Goal: Register for event/course

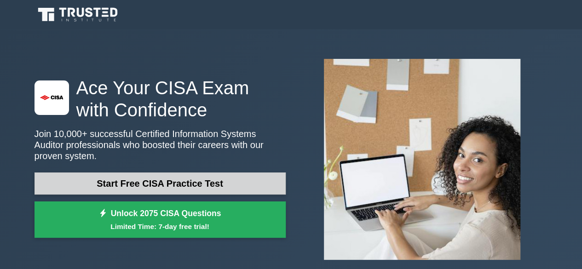
click at [177, 183] on link "Start Free CISA Practice Test" at bounding box center [159, 183] width 251 height 22
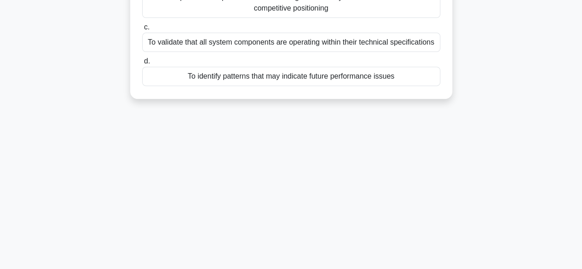
scroll to position [156, 0]
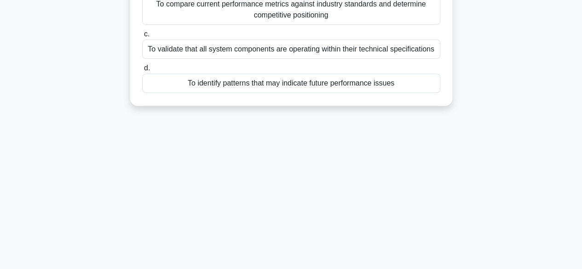
click at [233, 81] on div "To identify patterns that may indicate future performance issues" at bounding box center [291, 83] width 298 height 19
click at [142, 71] on input "d. To identify patterns that may indicate future performance issues" at bounding box center [142, 68] width 0 height 6
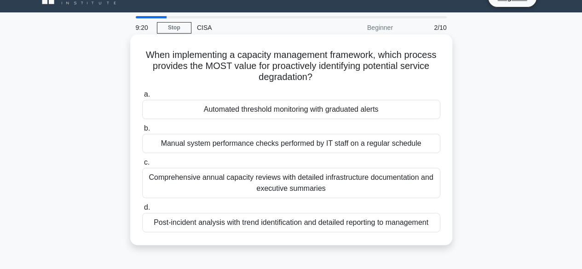
scroll to position [0, 0]
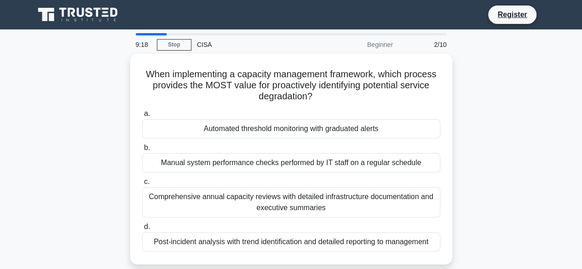
click at [206, 41] on div "CISA" at bounding box center [254, 44] width 126 height 18
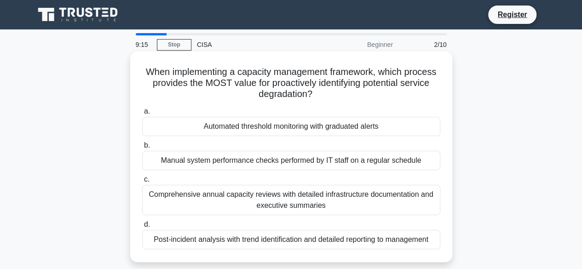
click at [252, 123] on div "Automated threshold monitoring with graduated alerts" at bounding box center [291, 126] width 298 height 19
click at [142, 115] on input "a. Automated threshold monitoring with graduated alerts" at bounding box center [142, 112] width 0 height 6
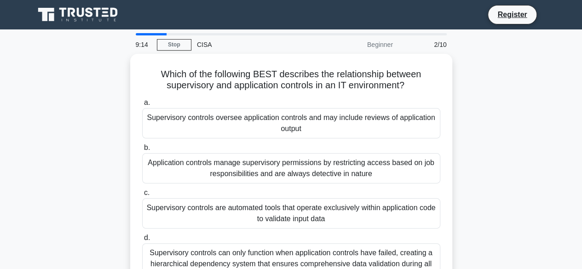
click at [252, 123] on div "Supervisory controls oversee application controls and may include reviews of ap…" at bounding box center [291, 123] width 298 height 30
click at [142, 106] on input "a. Supervisory controls oversee application controls and may include reviews of…" at bounding box center [142, 103] width 0 height 6
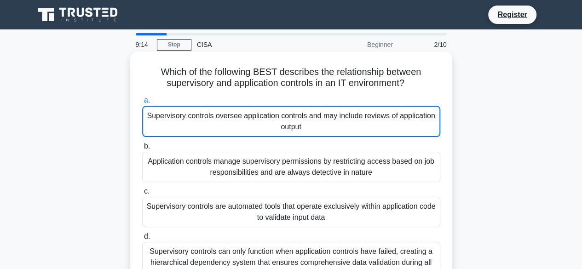
click at [252, 123] on div "Supervisory controls oversee application controls and may include reviews of ap…" at bounding box center [291, 121] width 298 height 31
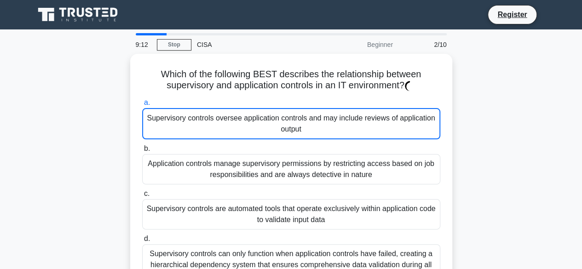
click at [493, 112] on div "Which of the following BEST describes the relationship between supervisory and …" at bounding box center [291, 182] width 524 height 256
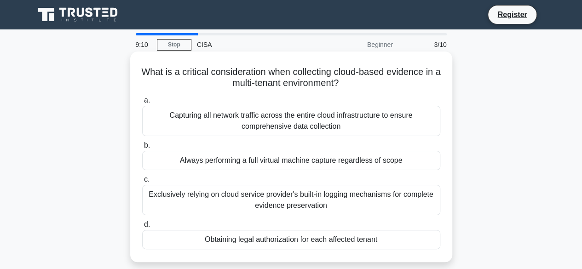
click at [311, 169] on div "Always performing a full virtual machine capture regardless of scope" at bounding box center [291, 160] width 298 height 19
click at [142, 149] on input "b. Always performing a full virtual machine capture regardless of scope" at bounding box center [142, 146] width 0 height 6
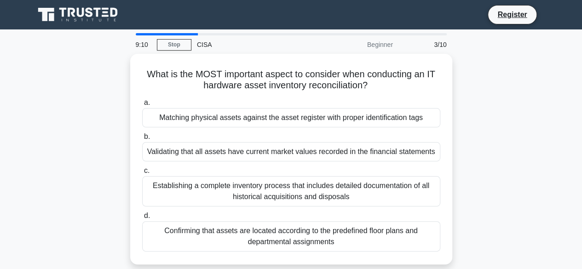
click at [311, 169] on label "c. Establishing a complete inventory process that includes detailed documentati…" at bounding box center [291, 185] width 298 height 41
click at [142, 169] on input "c. Establishing a complete inventory process that includes detailed documentati…" at bounding box center [142, 171] width 0 height 6
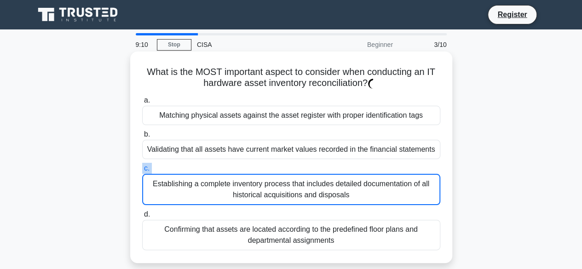
click at [311, 169] on label "c. Establishing a complete inventory process that includes detailed documentati…" at bounding box center [291, 184] width 298 height 42
click at [142, 169] on input "c. Establishing a complete inventory process that includes detailed documentati…" at bounding box center [142, 169] width 0 height 6
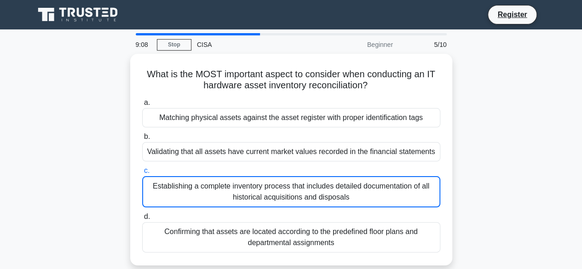
click at [493, 150] on div "What is the MOST important aspect to consider when conducting an IT hardware as…" at bounding box center [291, 165] width 524 height 223
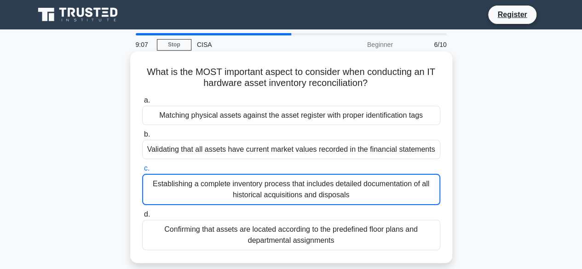
click at [313, 151] on div "Validating that all assets have current market values recorded in the financial…" at bounding box center [291, 149] width 298 height 19
click at [142, 137] on input "b. Validating that all assets have current market values recorded in the financ…" at bounding box center [142, 135] width 0 height 6
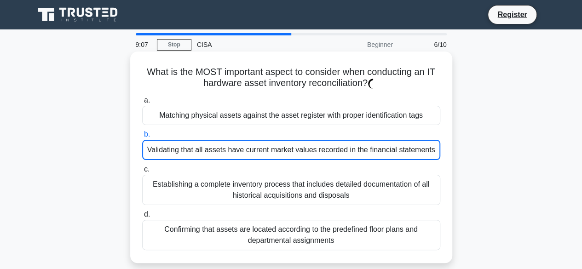
click at [313, 151] on div "Validating that all assets have current market values recorded in the financial…" at bounding box center [291, 150] width 298 height 20
click at [142, 137] on input "b. Validating that all assets have current market values recorded in the financ…" at bounding box center [142, 135] width 0 height 6
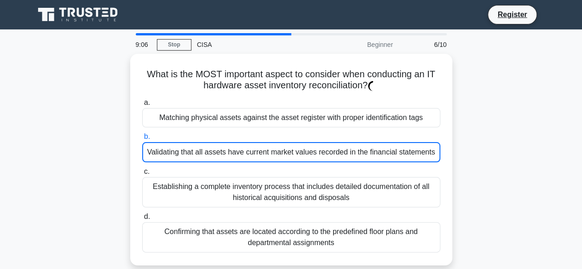
click at [471, 141] on div "What is the MOST important aspect to consider when conducting an IT hardware as…" at bounding box center [291, 165] width 524 height 223
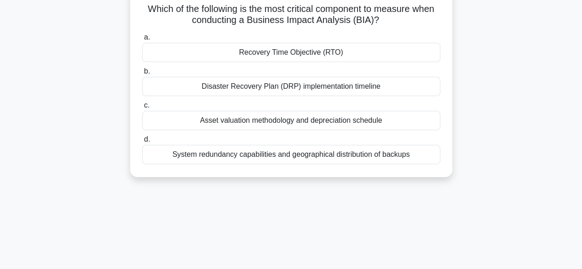
scroll to position [63, 0]
click at [292, 119] on div "Asset valuation methodology and depreciation schedule" at bounding box center [291, 119] width 298 height 19
click at [142, 108] on input "c. Asset valuation methodology and depreciation schedule" at bounding box center [142, 105] width 0 height 6
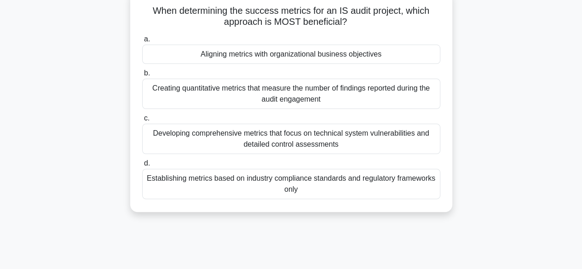
click at [292, 119] on label "c. Developing comprehensive metrics that focus on technical system vulnerabilit…" at bounding box center [291, 133] width 298 height 41
click at [142, 119] on input "c. Developing comprehensive metrics that focus on technical system vulnerabilit…" at bounding box center [142, 118] width 0 height 6
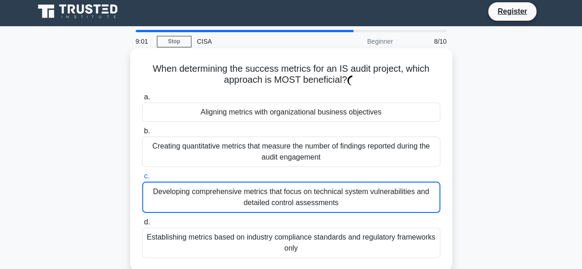
scroll to position [0, 0]
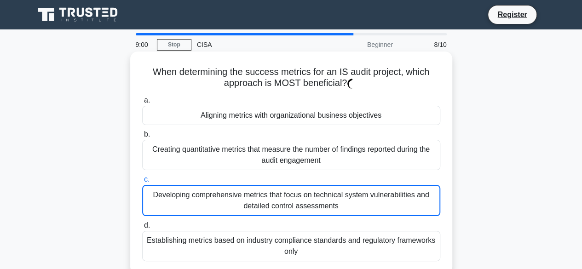
click at [354, 153] on div "Creating quantitative metrics that measure the number of findings reported duri…" at bounding box center [291, 155] width 298 height 30
click at [142, 137] on input "b. Creating quantitative metrics that measure the number of findings reported d…" at bounding box center [142, 135] width 0 height 6
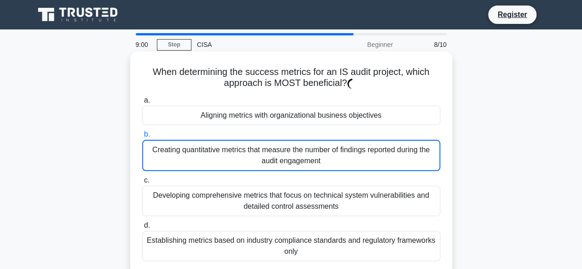
click at [354, 153] on div "Creating quantitative metrics that measure the number of findings reported duri…" at bounding box center [291, 155] width 298 height 31
click at [142, 137] on input "b. Creating quantitative metrics that measure the number of findings reported d…" at bounding box center [142, 135] width 0 height 6
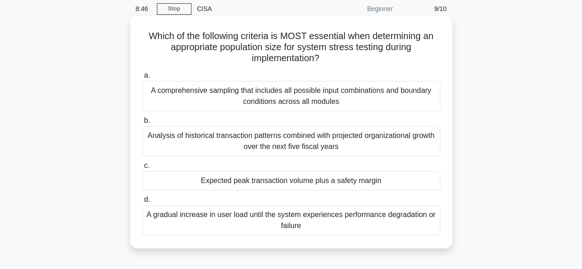
scroll to position [44, 0]
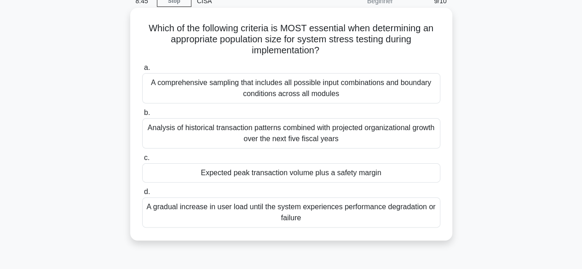
click at [271, 219] on div "A gradual increase in user load until the system experiences performance degrad…" at bounding box center [291, 212] width 298 height 30
click at [142, 195] on input "d. A gradual increase in user load until the system experiences performance deg…" at bounding box center [142, 192] width 0 height 6
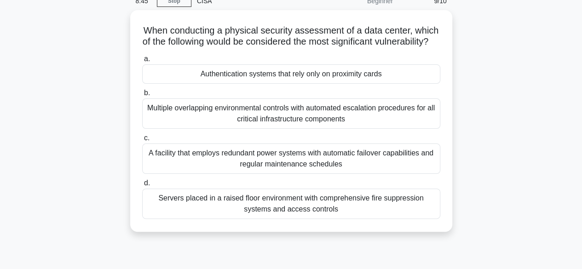
click at [271, 219] on div "Servers placed in a raised floor environment with comprehensive fire suppressio…" at bounding box center [291, 204] width 298 height 30
click at [142, 186] on input "d. Servers placed in a raised floor environment with comprehensive fire suppres…" at bounding box center [142, 183] width 0 height 6
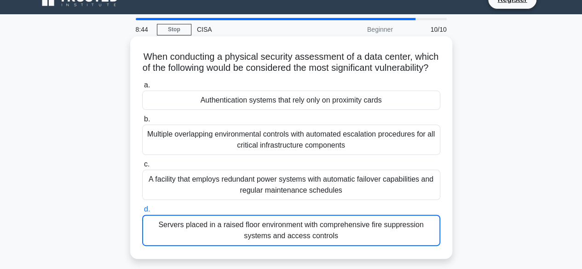
scroll to position [0, 0]
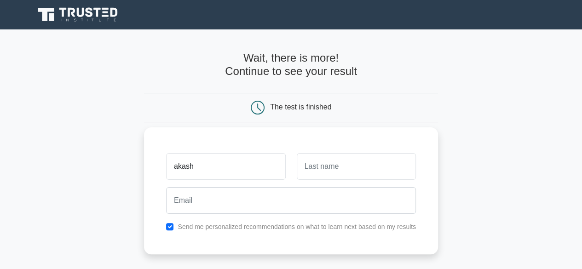
type input "akash"
click at [334, 167] on input "text" at bounding box center [356, 166] width 119 height 27
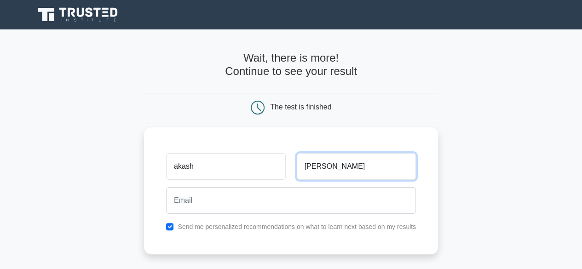
type input "[PERSON_NAME]"
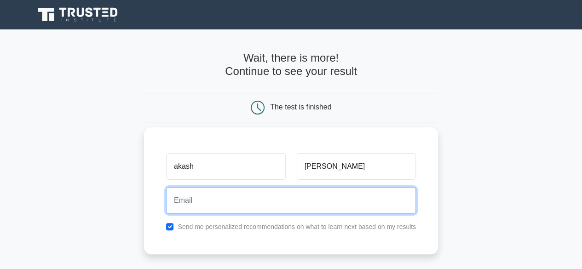
click at [243, 198] on input "email" at bounding box center [291, 200] width 250 height 27
type input "sohelranaakash13@gmail.com"
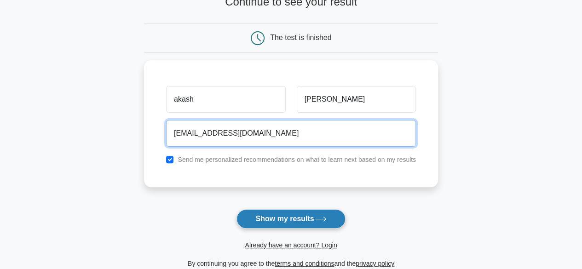
scroll to position [70, 0]
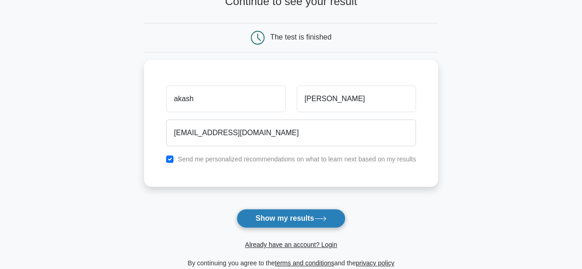
click at [269, 218] on button "Show my results" at bounding box center [290, 218] width 109 height 19
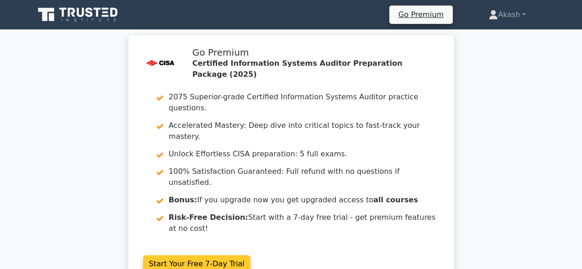
click at [207, 255] on link "Start Your Free 7-Day Trial" at bounding box center [197, 263] width 108 height 17
click at [192, 255] on link "Start Your Free 7-Day Trial" at bounding box center [197, 263] width 108 height 17
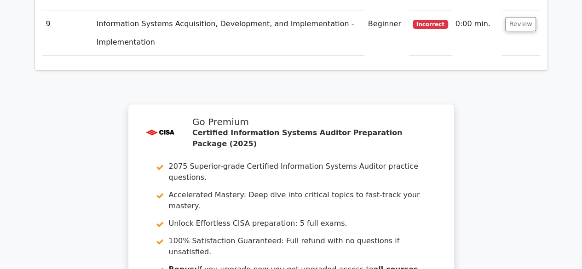
scroll to position [1668, 0]
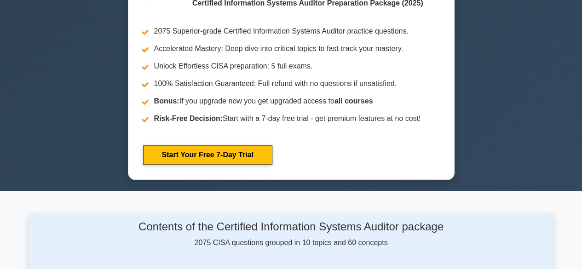
scroll to position [401, 0]
